Goal: Information Seeking & Learning: Compare options

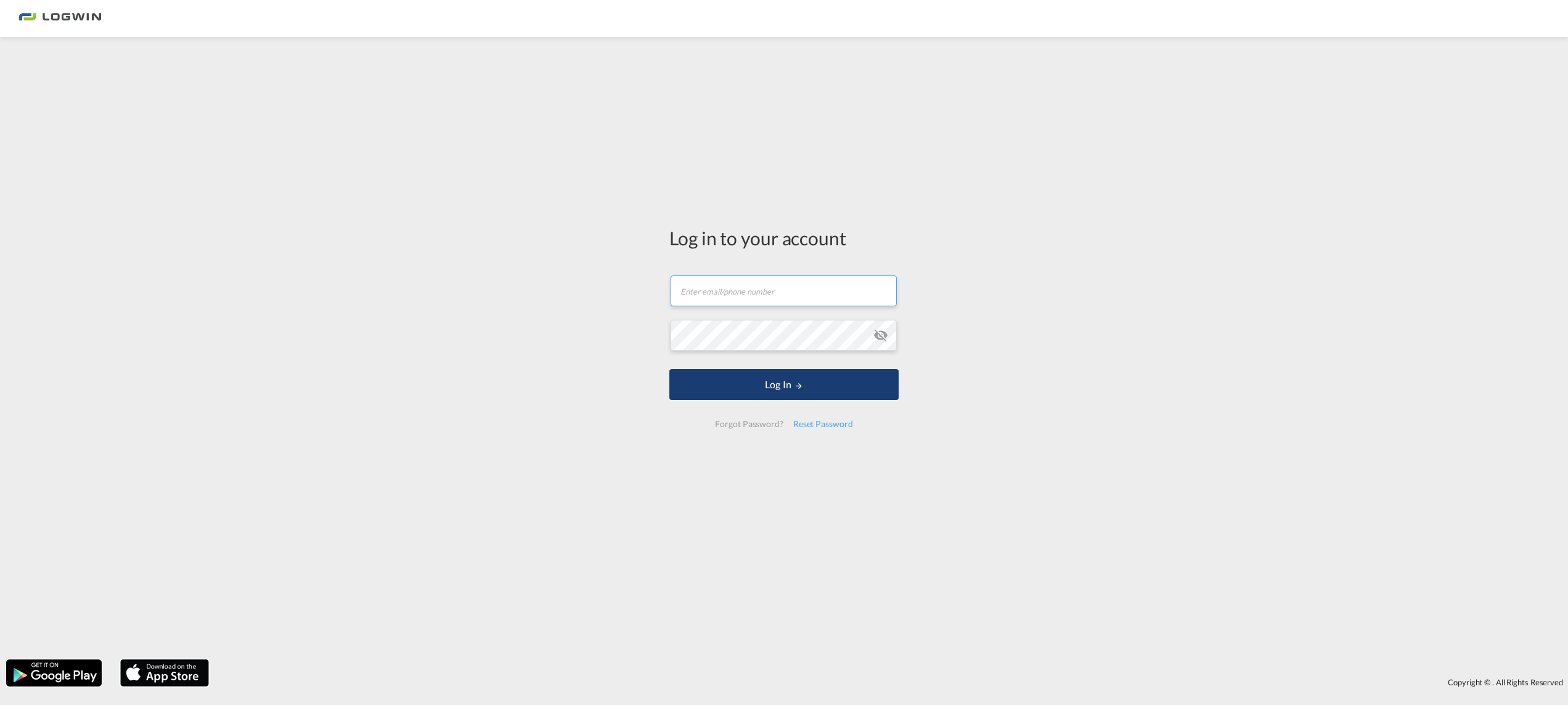
type input "[PERSON_NAME][EMAIL_ADDRESS][DOMAIN_NAME]"
click at [751, 383] on button "Log In" at bounding box center [784, 384] width 230 height 31
